Goal: Transaction & Acquisition: Purchase product/service

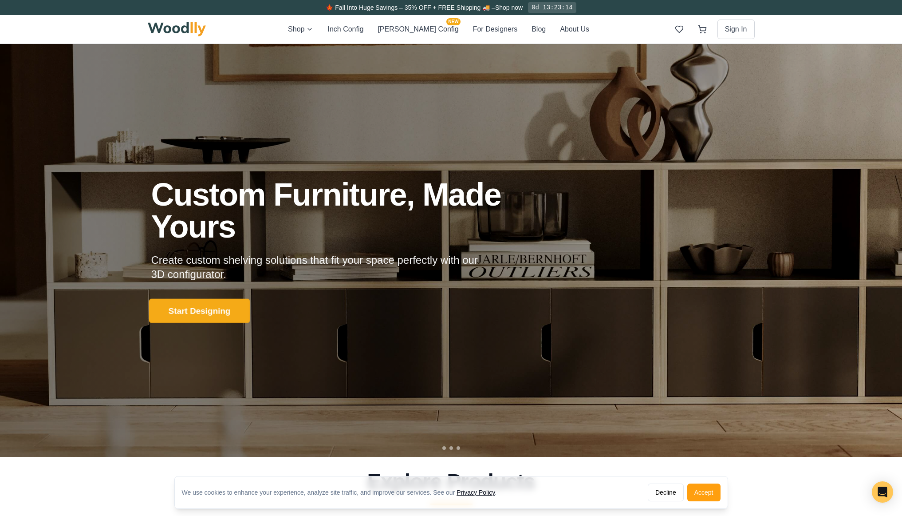
click at [180, 311] on button "Start Designing" at bounding box center [199, 310] width 101 height 24
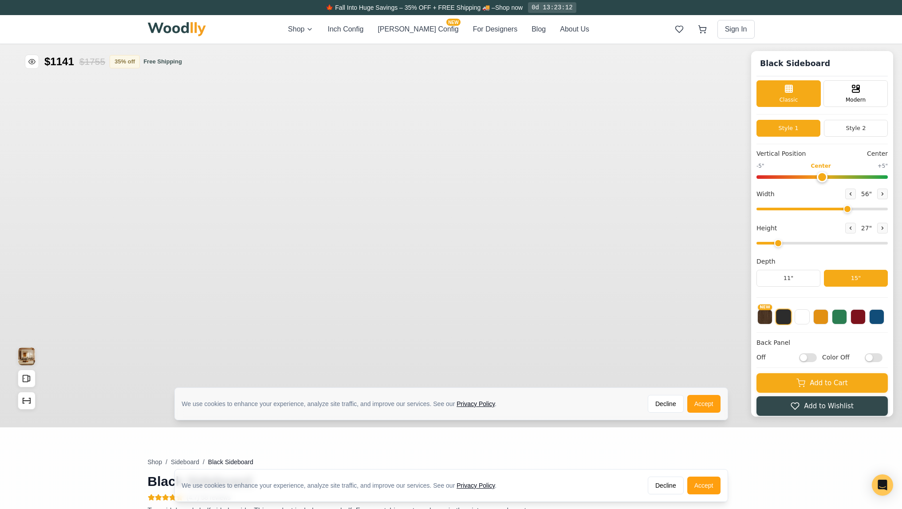
type input "56"
type input "2"
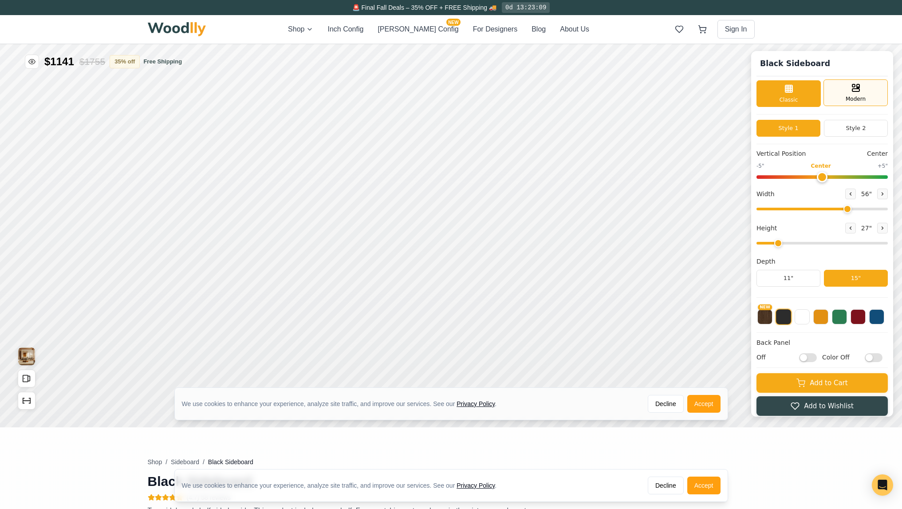
click at [850, 98] on div "Modern" at bounding box center [856, 92] width 64 height 27
click at [312, 37] on div "Shop Inch Config [PERSON_NAME] Config NEW For Designers Blog About Us Sign In" at bounding box center [451, 29] width 607 height 28
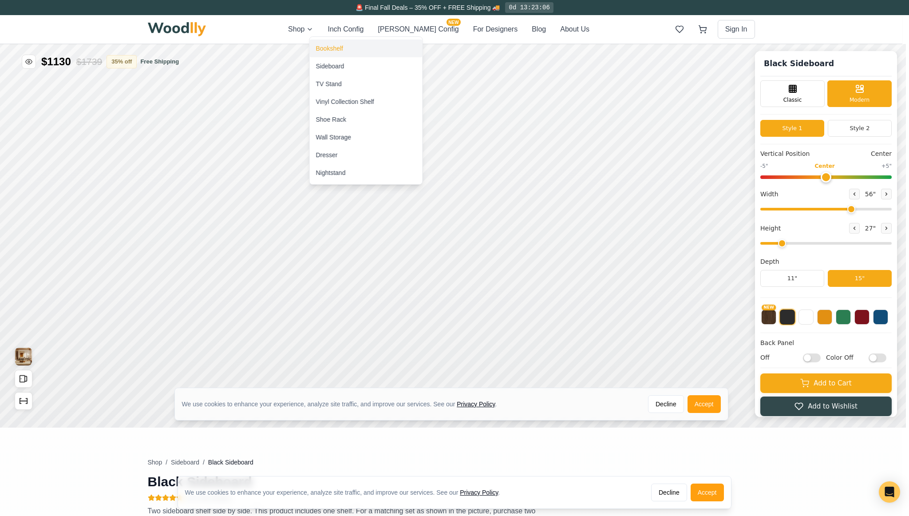
click at [325, 53] on div "Bookshelf" at bounding box center [366, 49] width 113 height 18
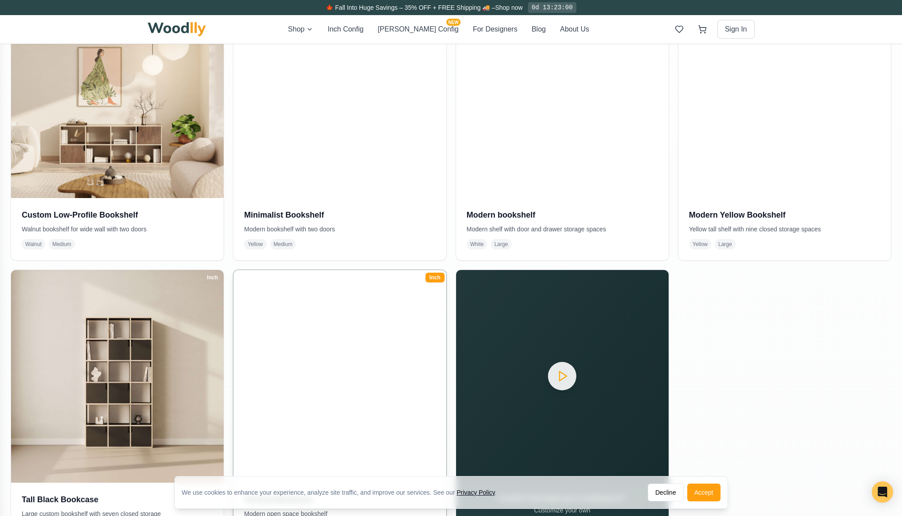
scroll to position [1348, 0]
